Goal: Task Accomplishment & Management: Manage account settings

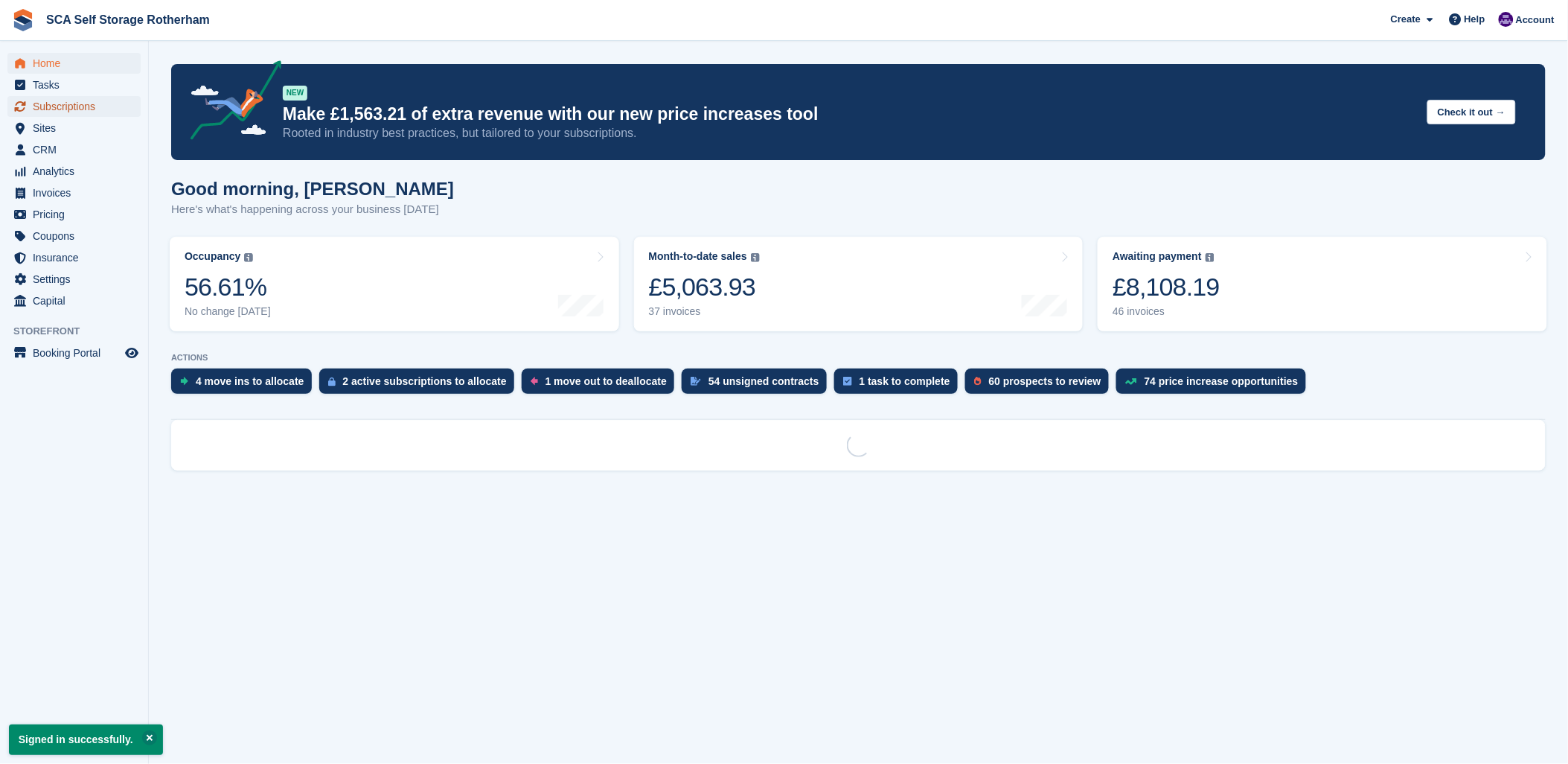
click at [38, 99] on span "Subscriptions" at bounding box center [77, 106] width 89 height 21
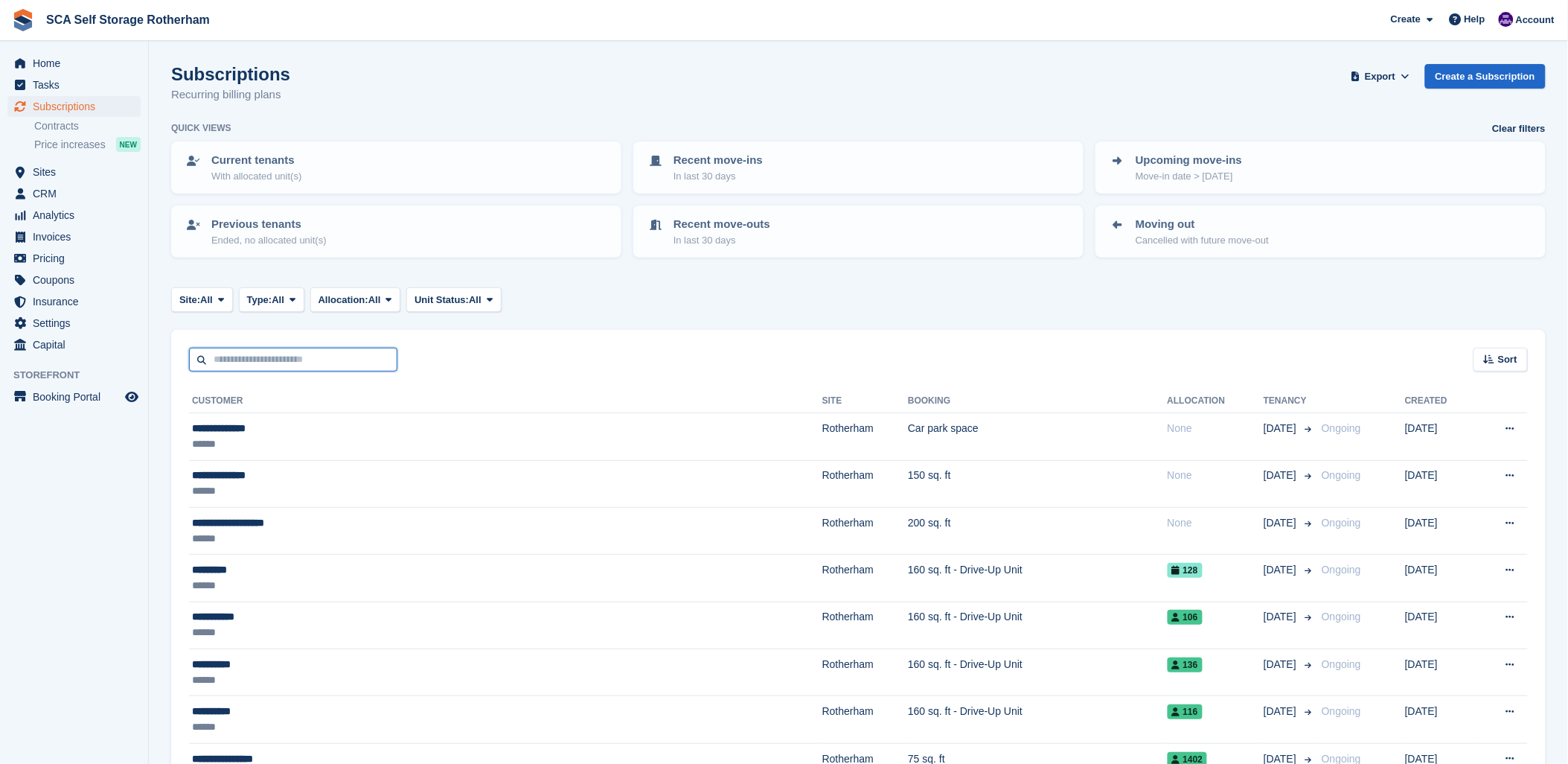
click at [254, 363] on input "text" at bounding box center [293, 360] width 209 height 24
type input "*****"
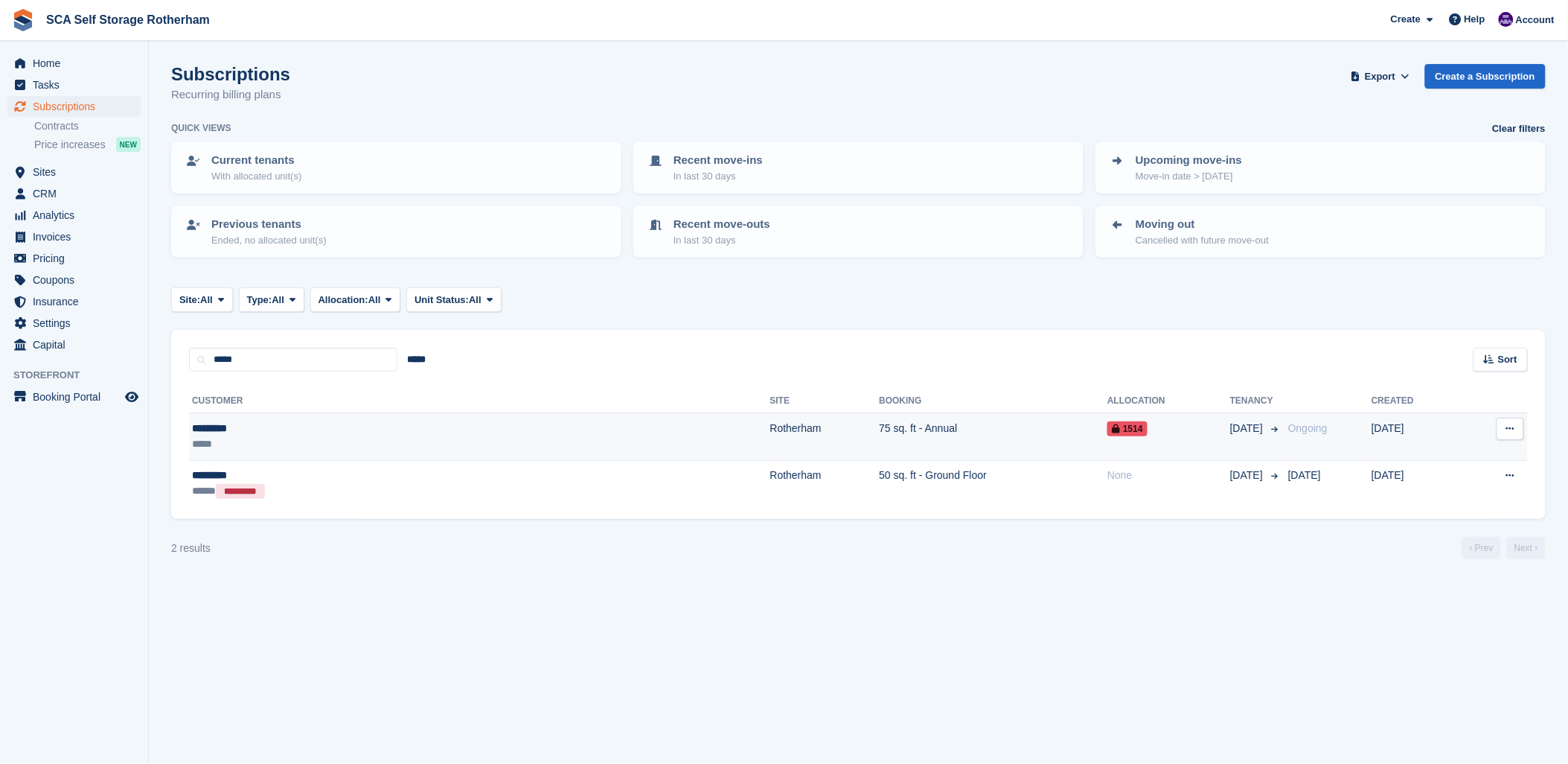
click at [277, 429] on div "*********" at bounding box center [327, 428] width 271 height 15
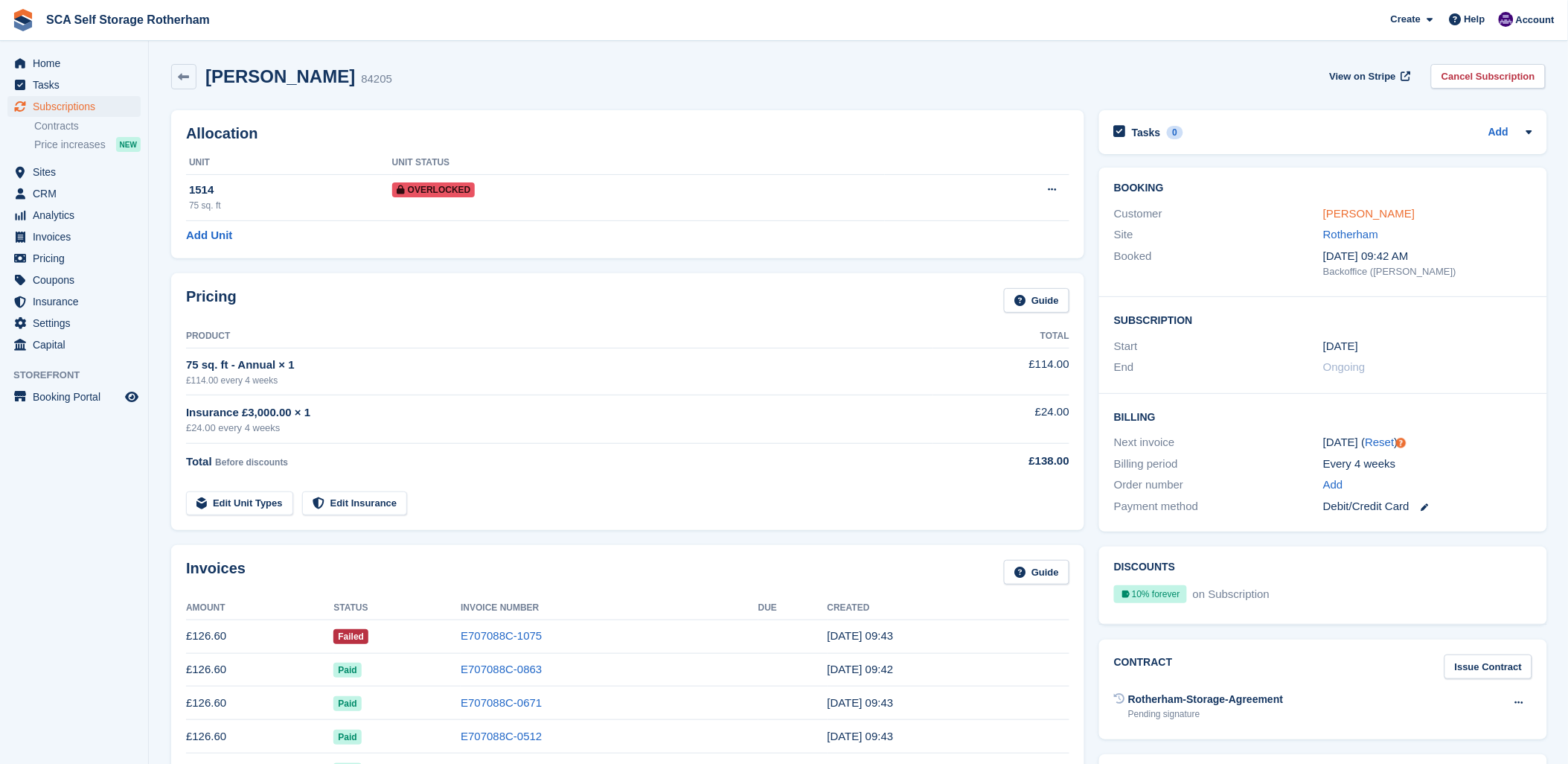
click at [1348, 212] on link "Sam Utley" at bounding box center [1368, 213] width 91 height 13
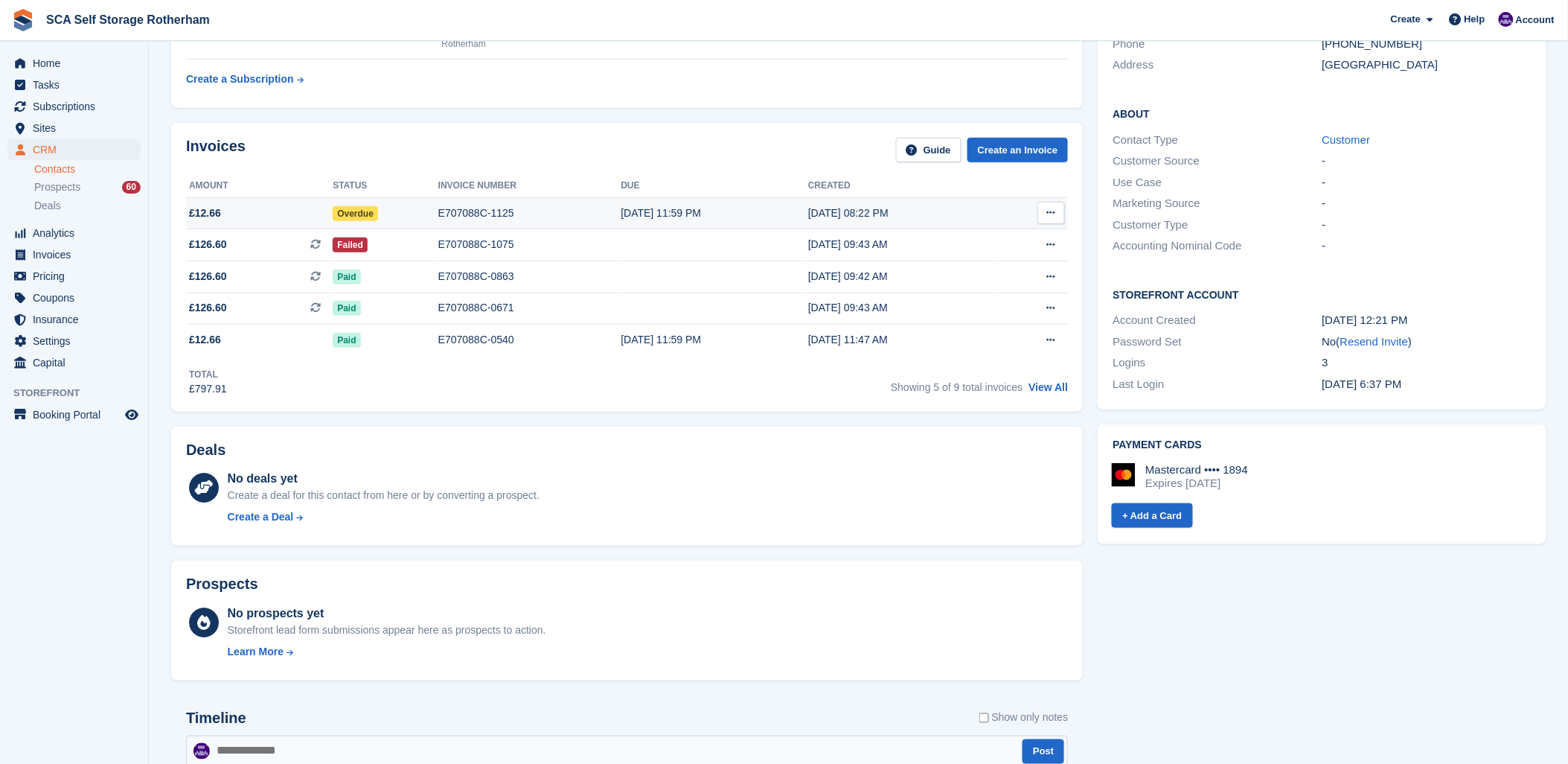
scroll to position [248, 0]
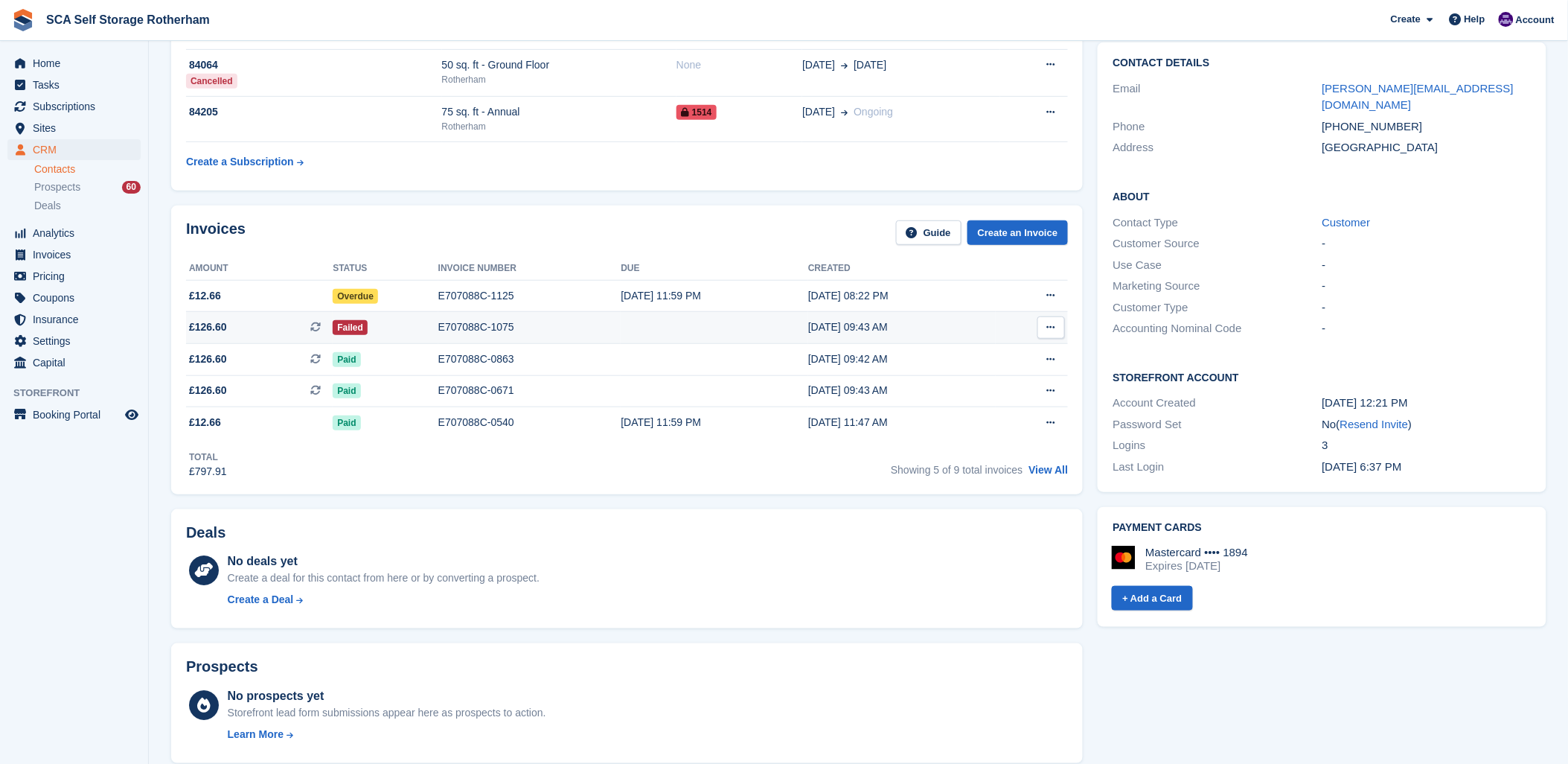
click at [449, 325] on div "E707088C-1075" at bounding box center [530, 326] width 183 height 15
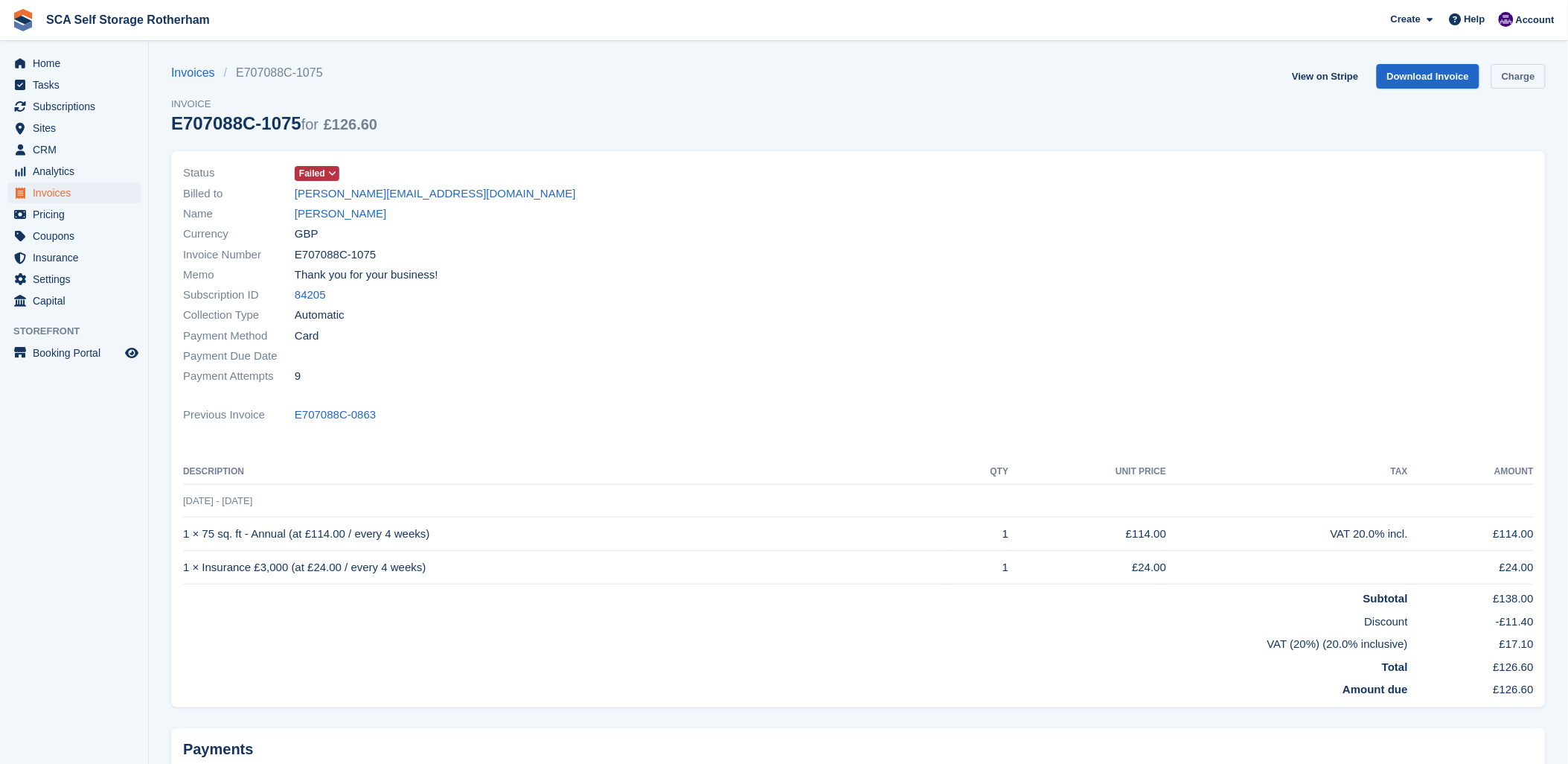
click at [1520, 78] on link "Charge" at bounding box center [1519, 76] width 54 height 24
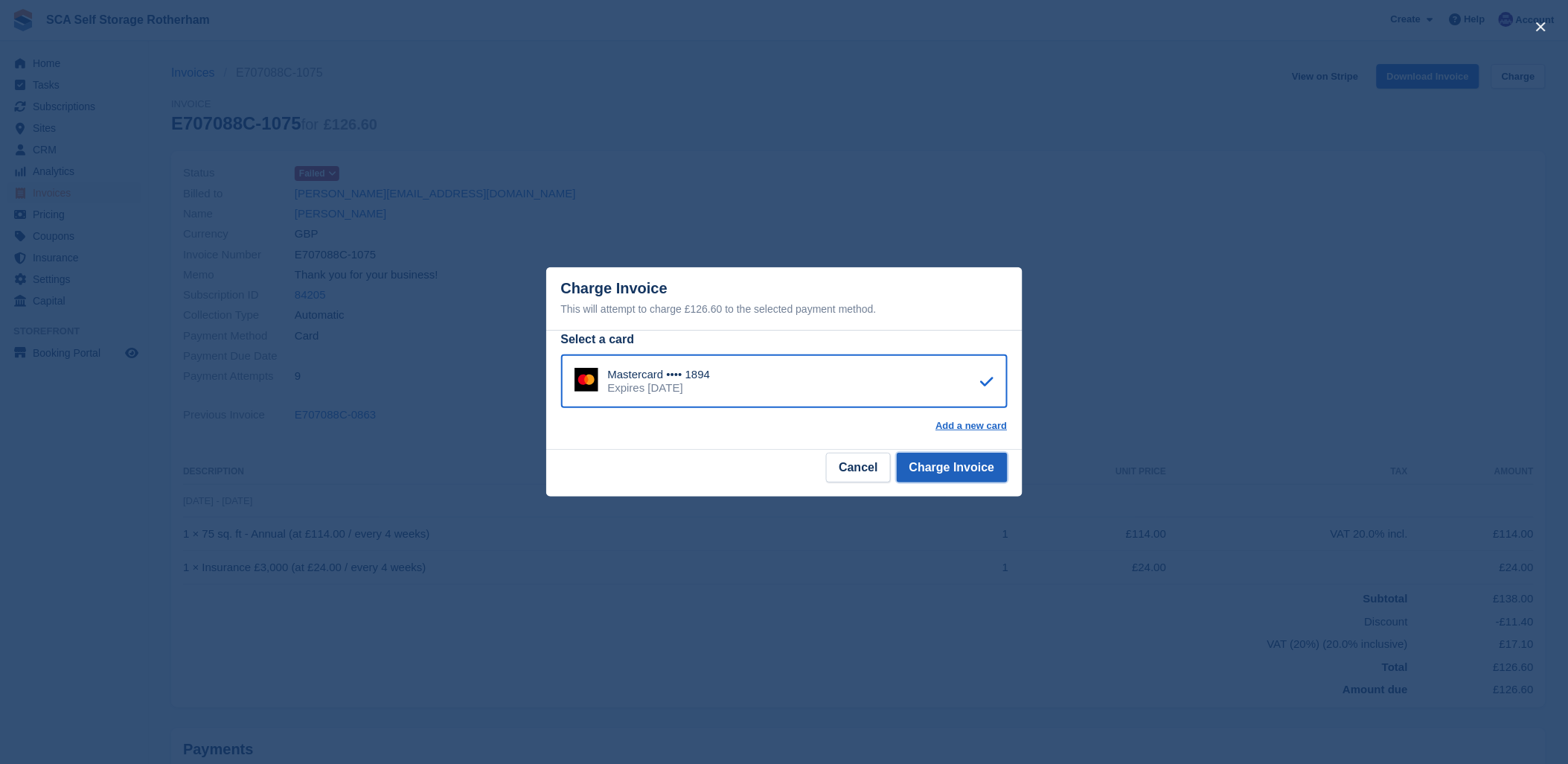
click at [931, 464] on button "Charge Invoice" at bounding box center [952, 467] width 111 height 30
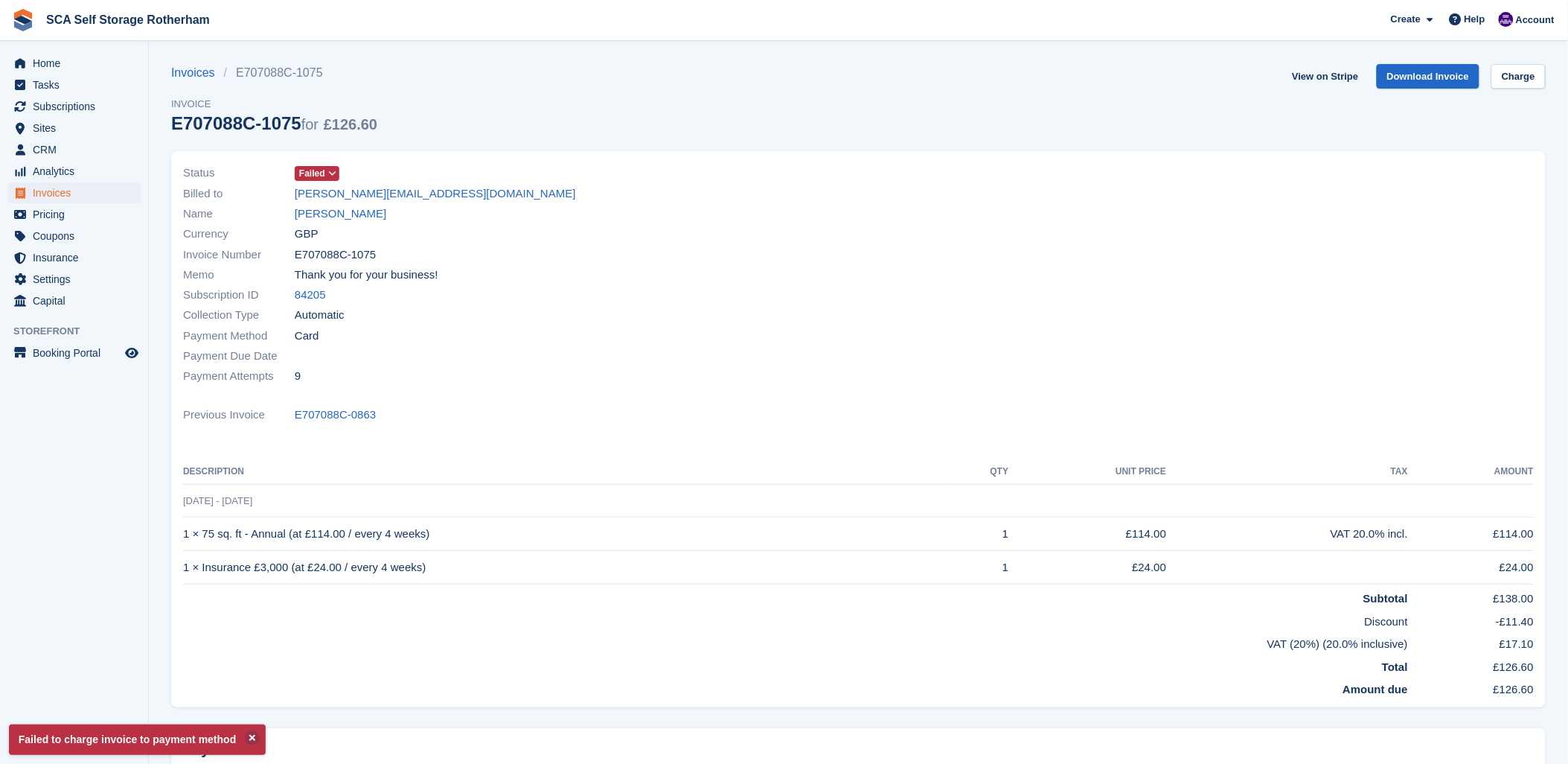
drag, startPoint x: 826, startPoint y: 479, endPoint x: 814, endPoint y: 471, distance: 14.4
click at [803, 474] on th "Description" at bounding box center [568, 472] width 769 height 24
click at [1313, 76] on link "View on Stripe" at bounding box center [1325, 76] width 78 height 24
click at [1341, 71] on link "View on Stripe" at bounding box center [1325, 76] width 78 height 24
click at [52, 101] on span "Subscriptions" at bounding box center [77, 106] width 89 height 21
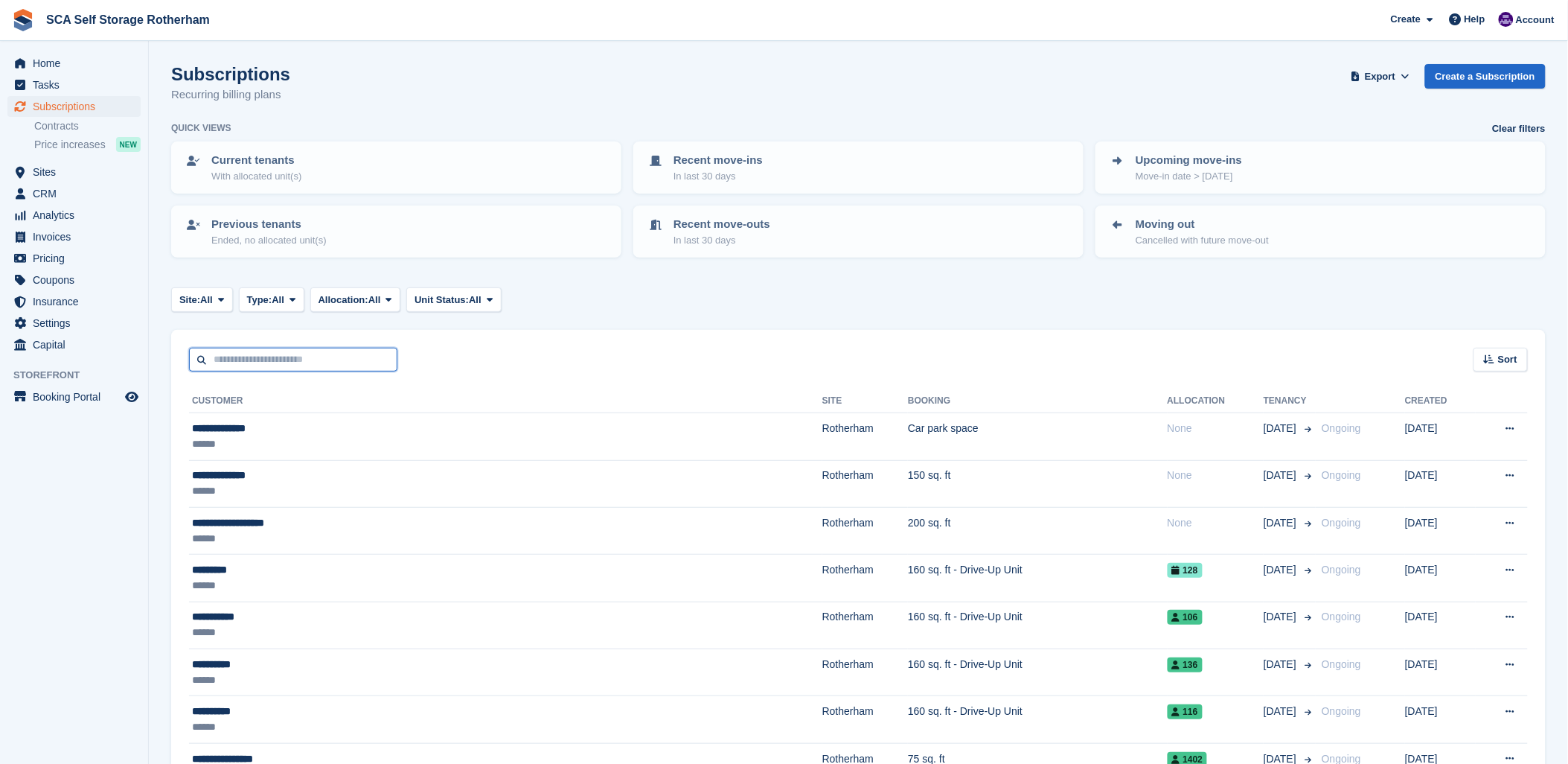
click at [257, 361] on input "text" at bounding box center [293, 360] width 209 height 24
type input "****"
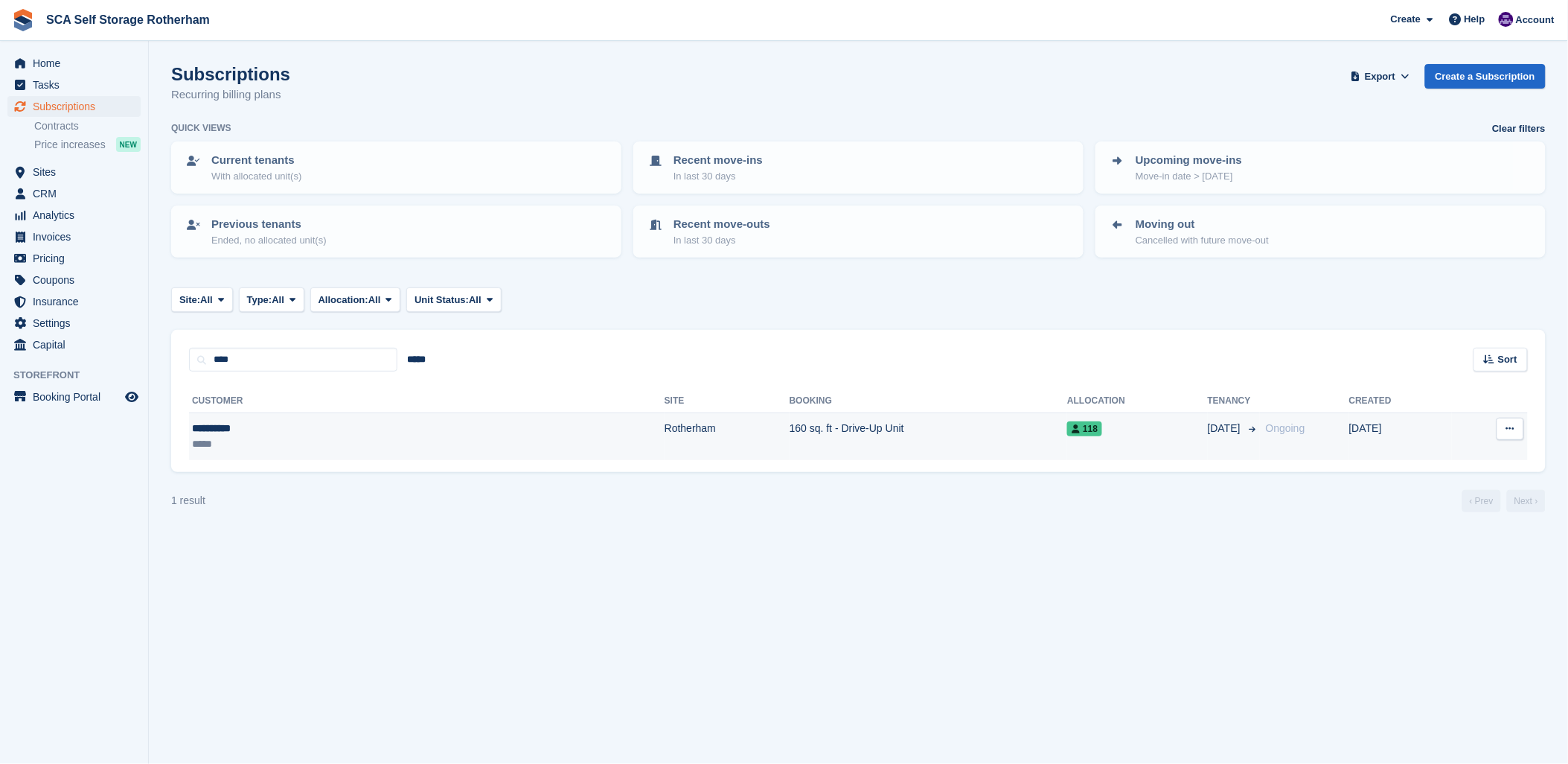
click at [303, 437] on div "*****" at bounding box center [288, 444] width 193 height 15
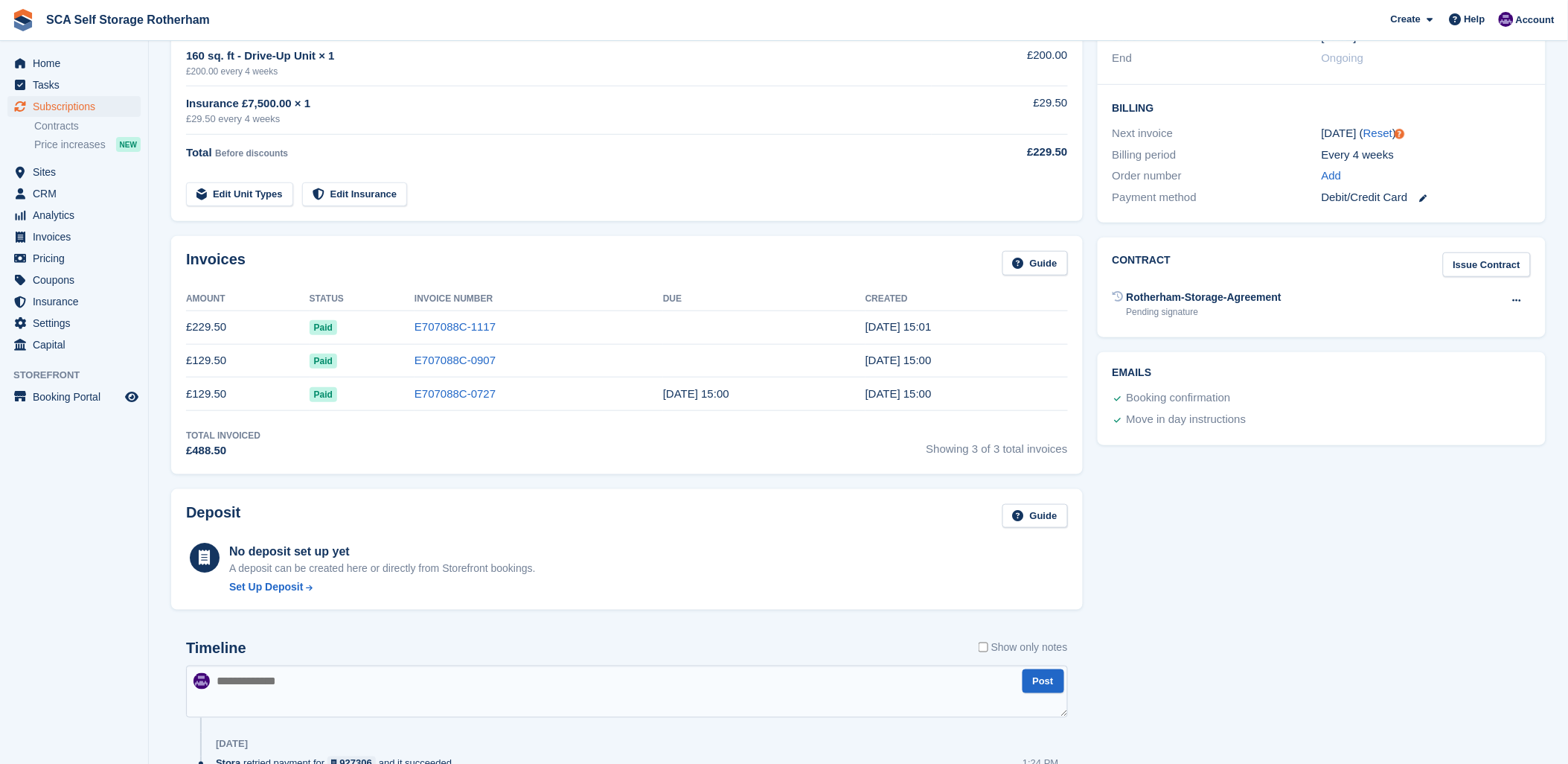
scroll to position [165, 0]
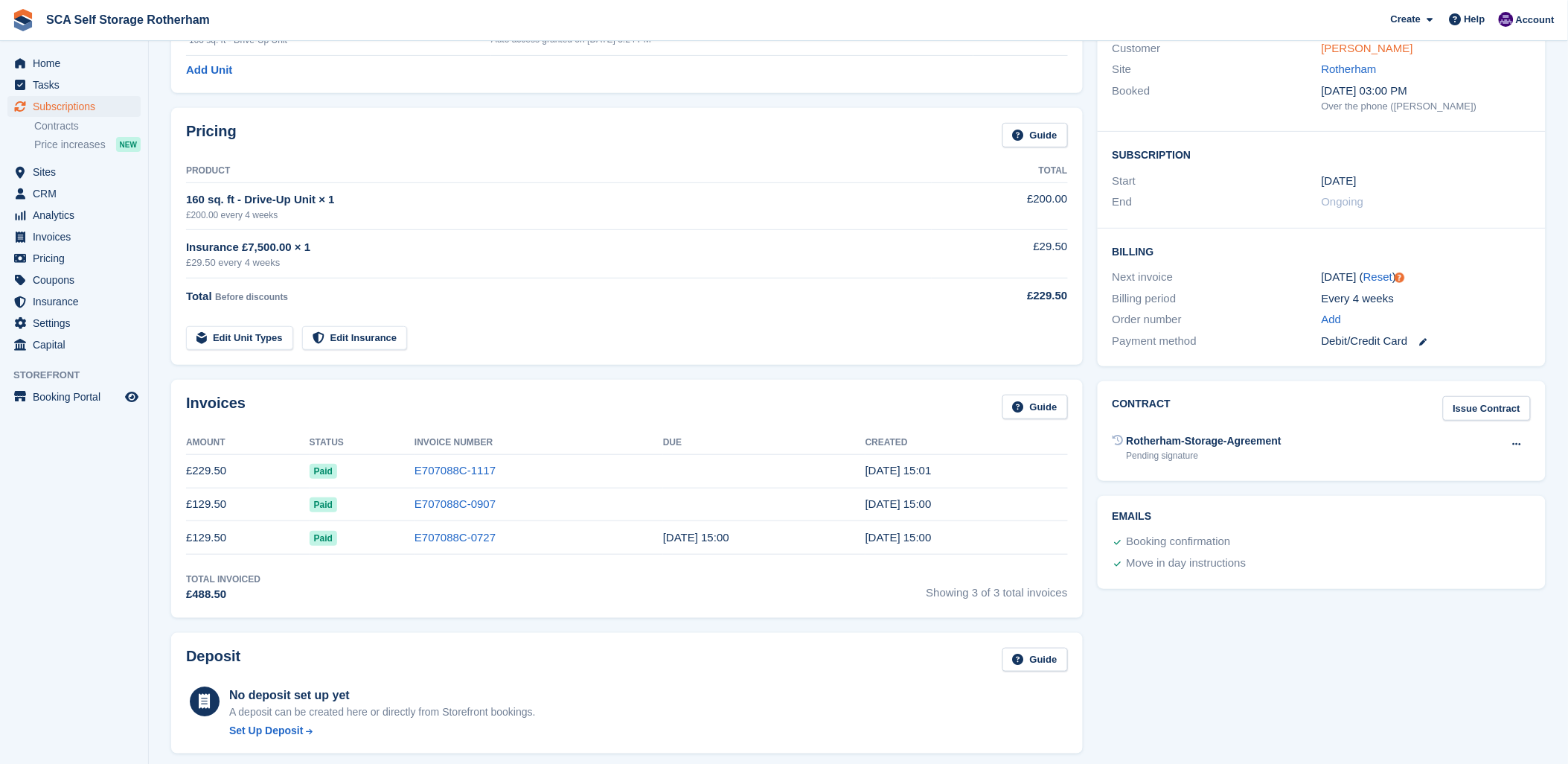
click at [1345, 53] on link "Levi Gough" at bounding box center [1367, 48] width 91 height 13
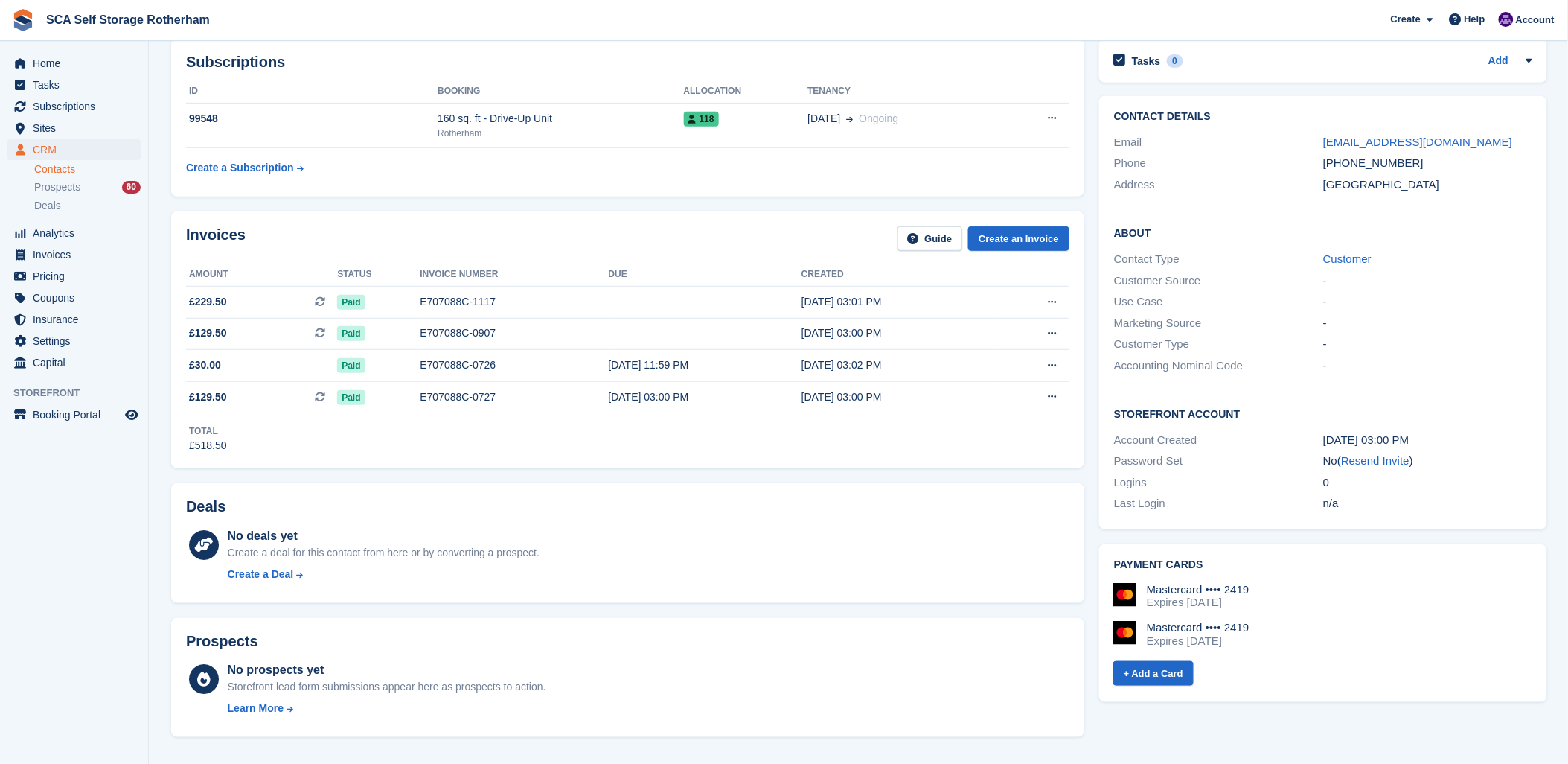
scroll to position [165, 0]
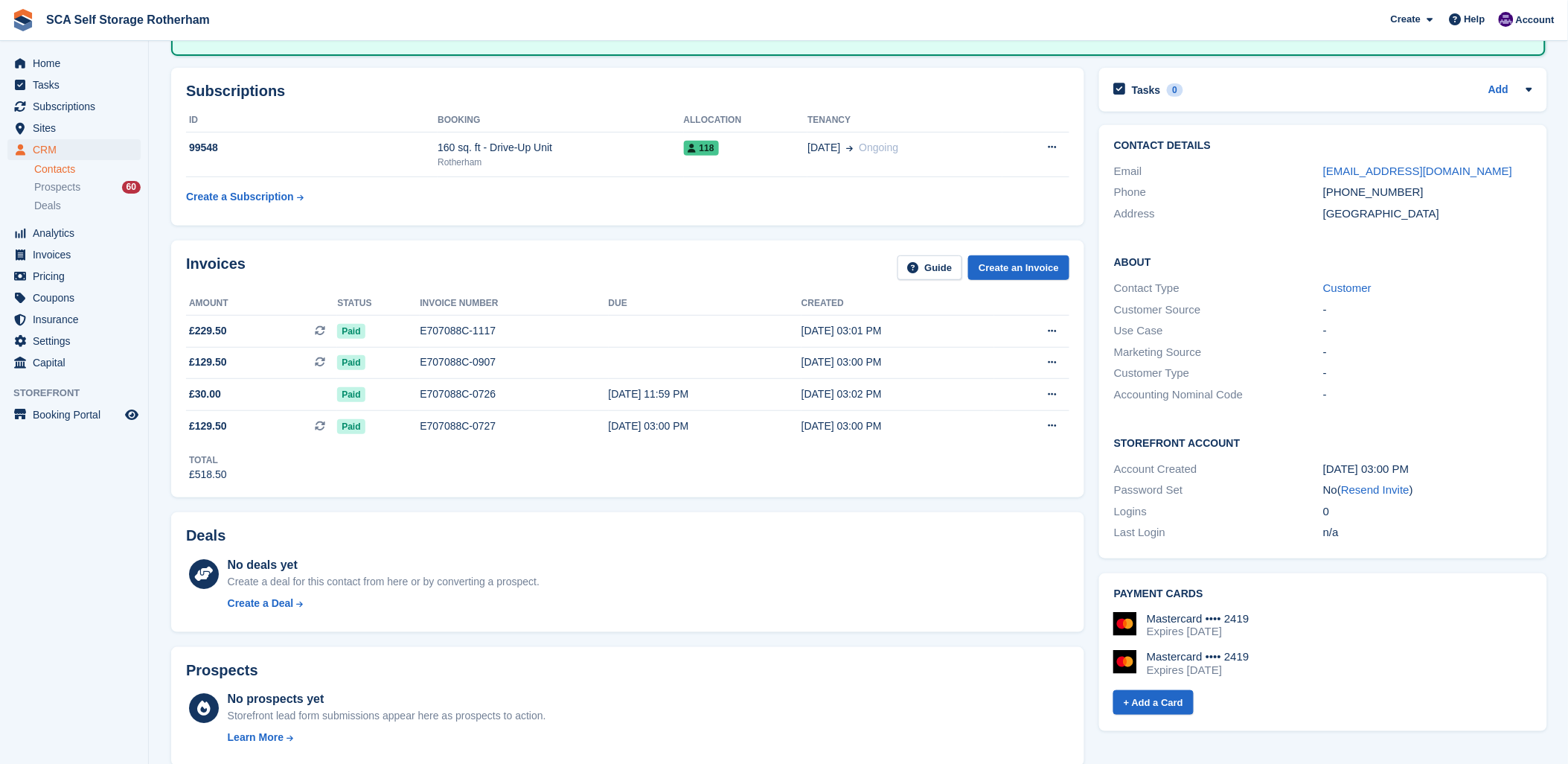
click at [649, 267] on div "Invoices Guide Create an Invoice" at bounding box center [628, 272] width 884 height 33
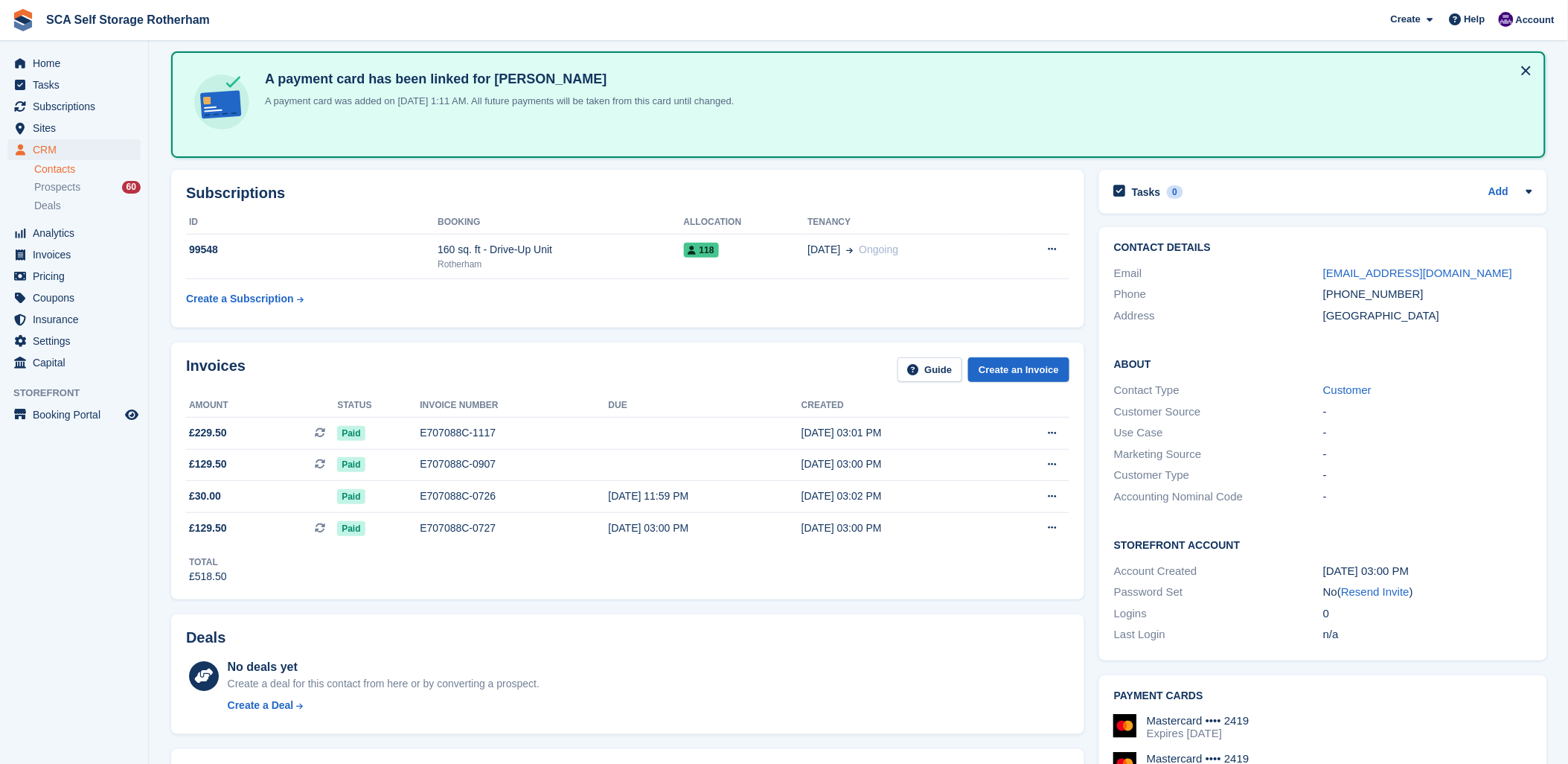
scroll to position [0, 0]
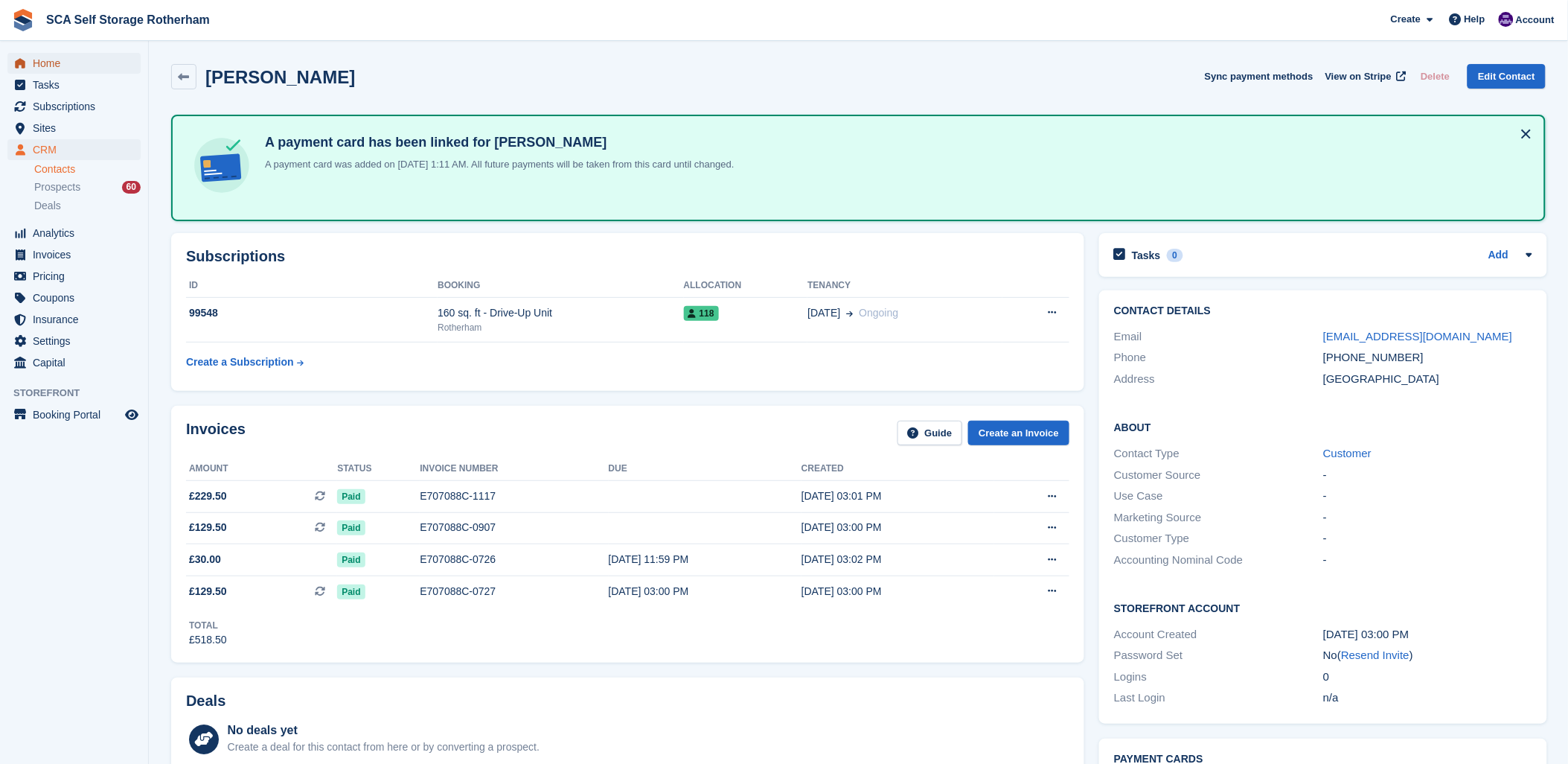
click at [49, 54] on span "Home" at bounding box center [77, 62] width 89 height 21
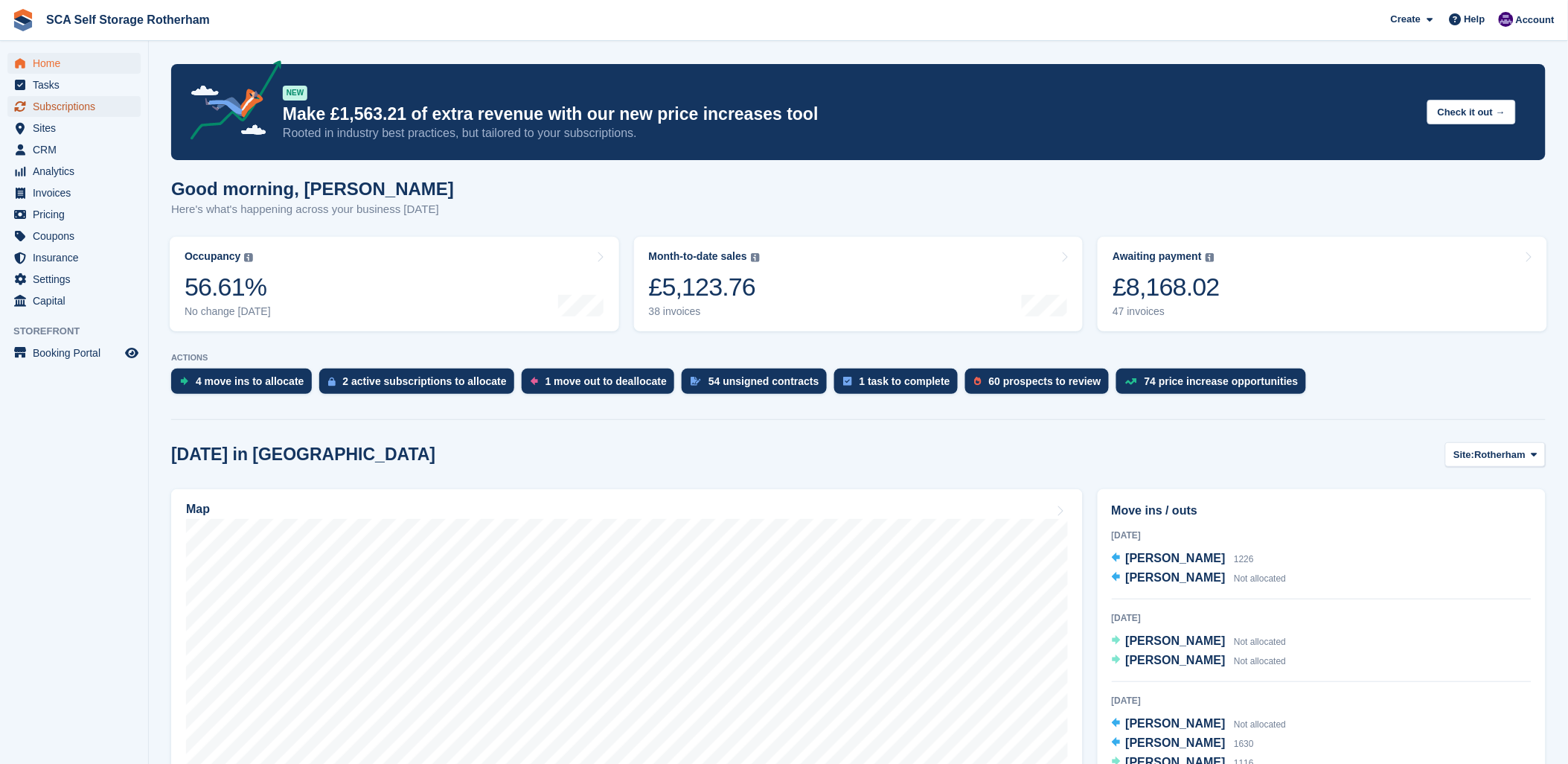
click at [62, 99] on span "Subscriptions" at bounding box center [77, 106] width 89 height 21
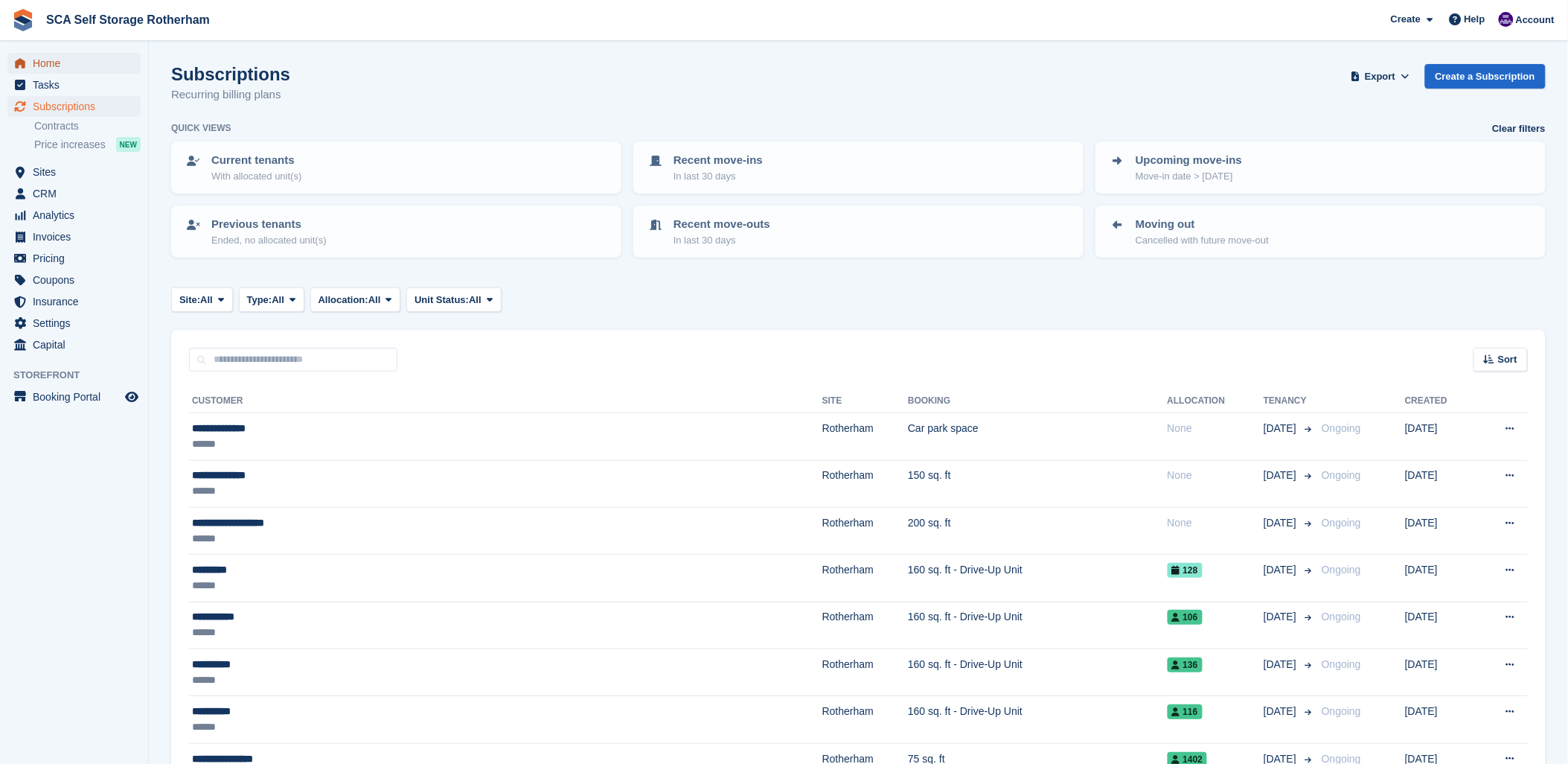
click at [45, 61] on span "Home" at bounding box center [77, 62] width 89 height 21
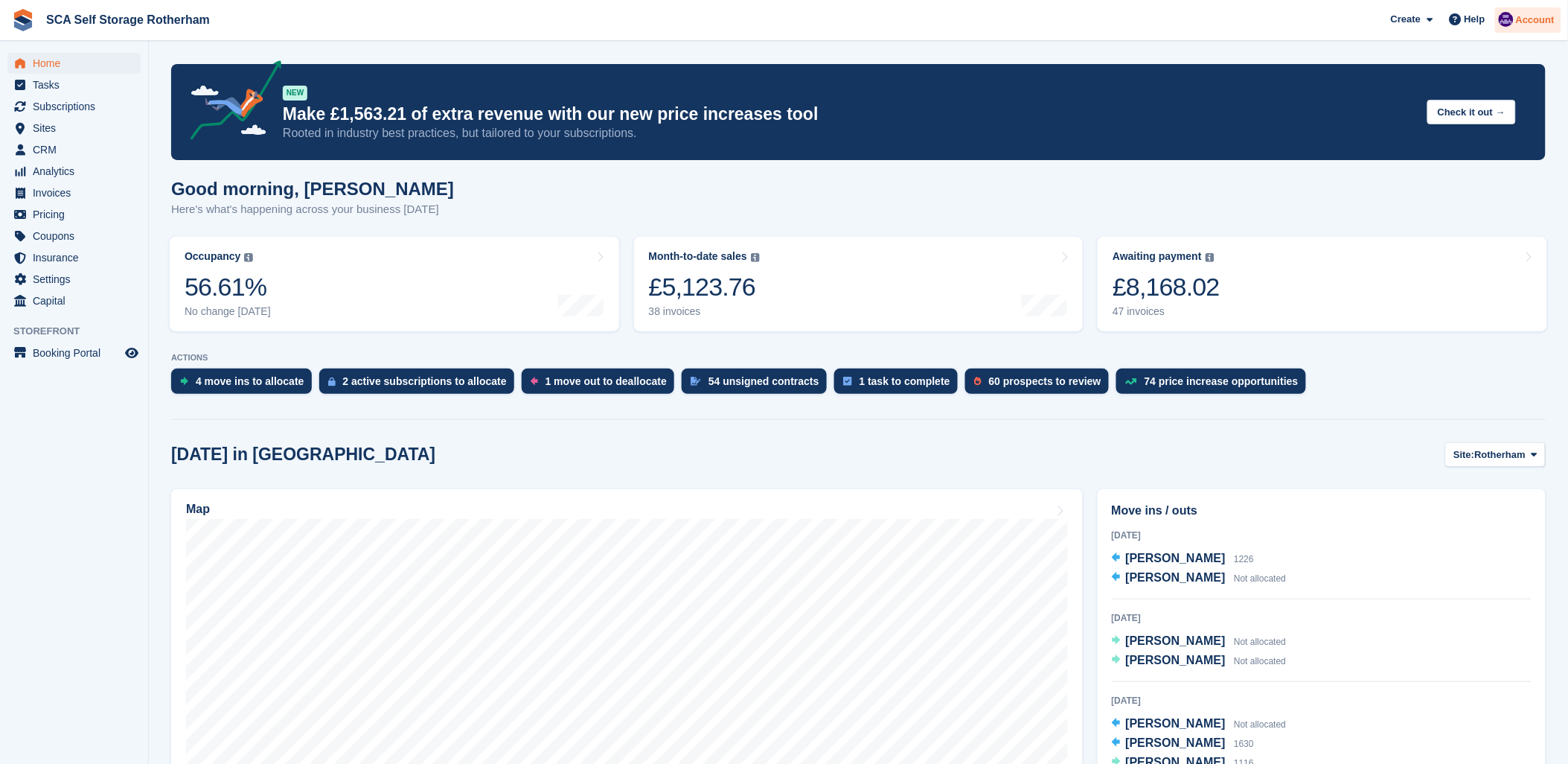
click at [1538, 24] on span "Account" at bounding box center [1535, 20] width 39 height 14
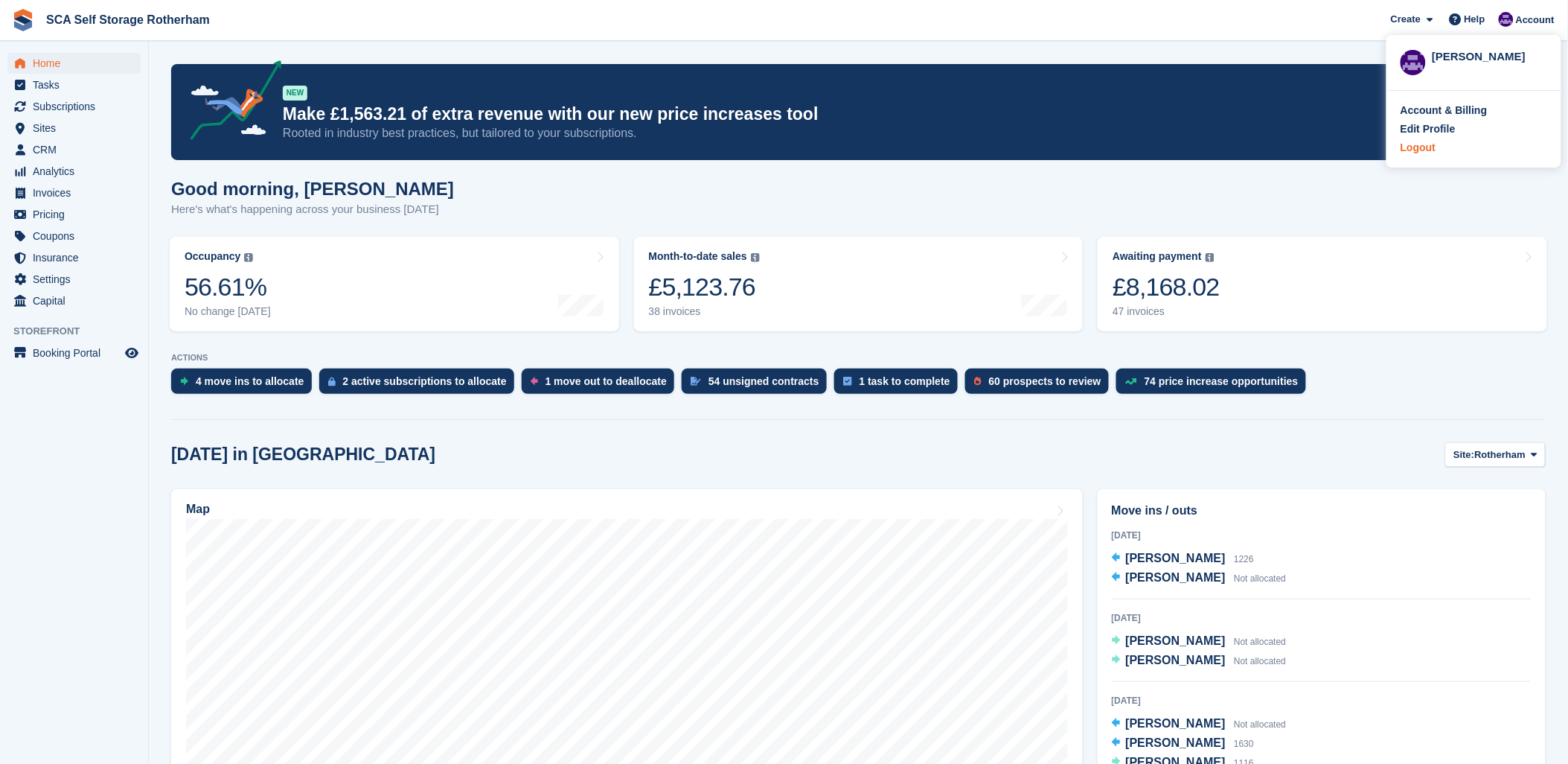
click at [1420, 147] on div "Logout" at bounding box center [1418, 147] width 35 height 15
